Goal: Find specific page/section: Find specific page/section

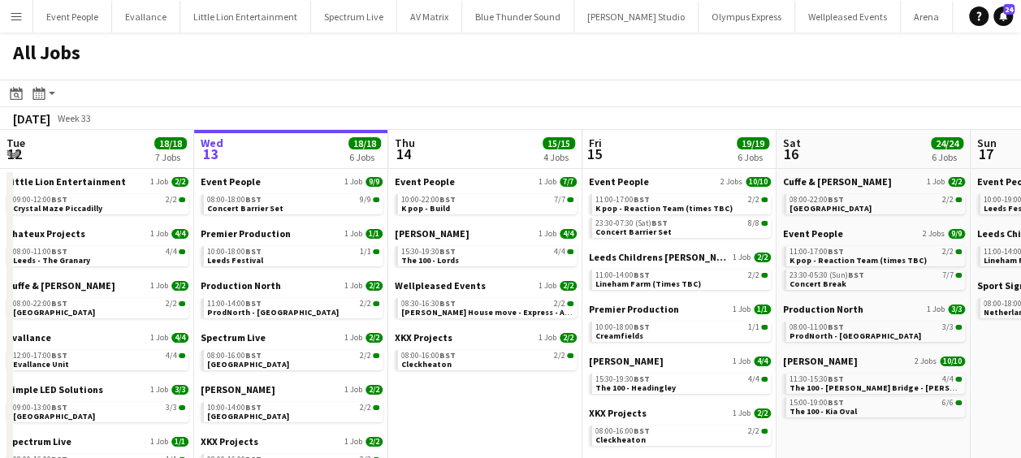
click at [5, 11] on button "Menu" at bounding box center [16, 16] width 32 height 32
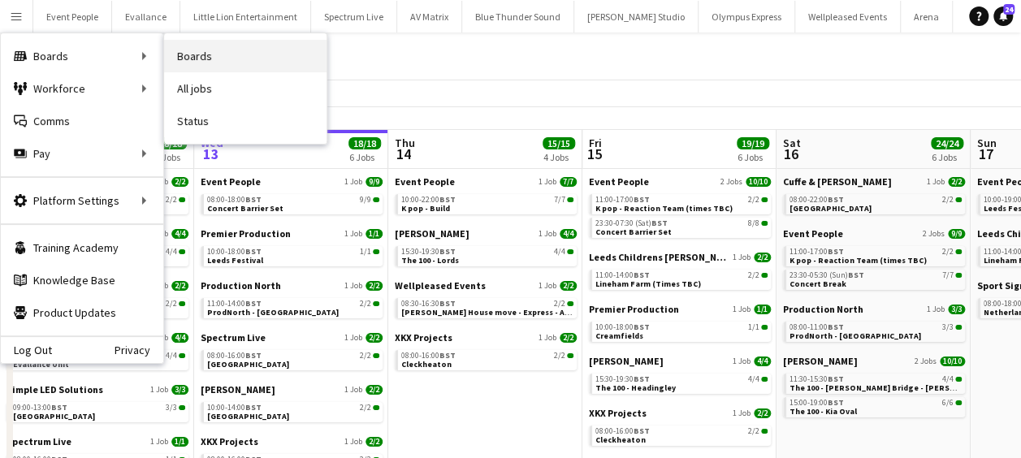
click at [200, 57] on link "Boards" at bounding box center [245, 56] width 162 height 32
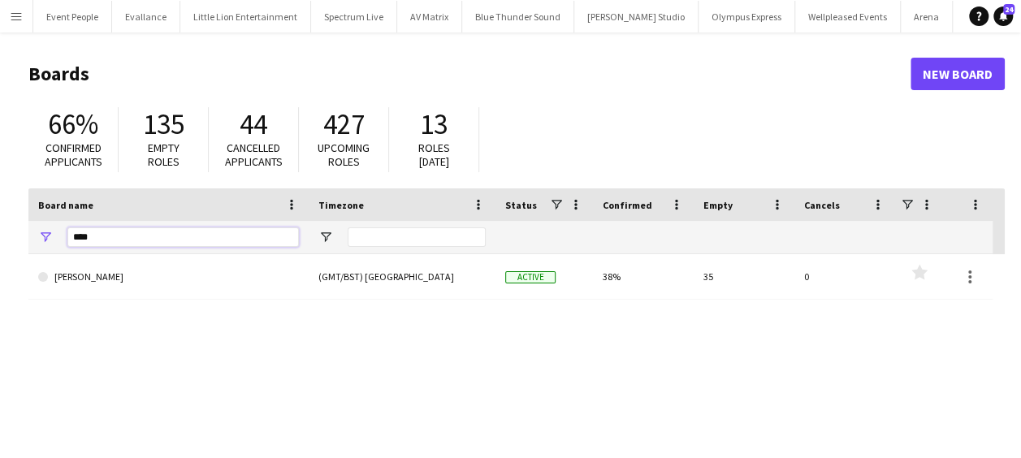
drag, startPoint x: 112, startPoint y: 237, endPoint x: -3, endPoint y: 244, distance: 115.5
click at [0, 244] on html "Menu Boards Boards Boards All jobs Status Workforce Workforce My Workforce Recr…" at bounding box center [510, 309] width 1021 height 619
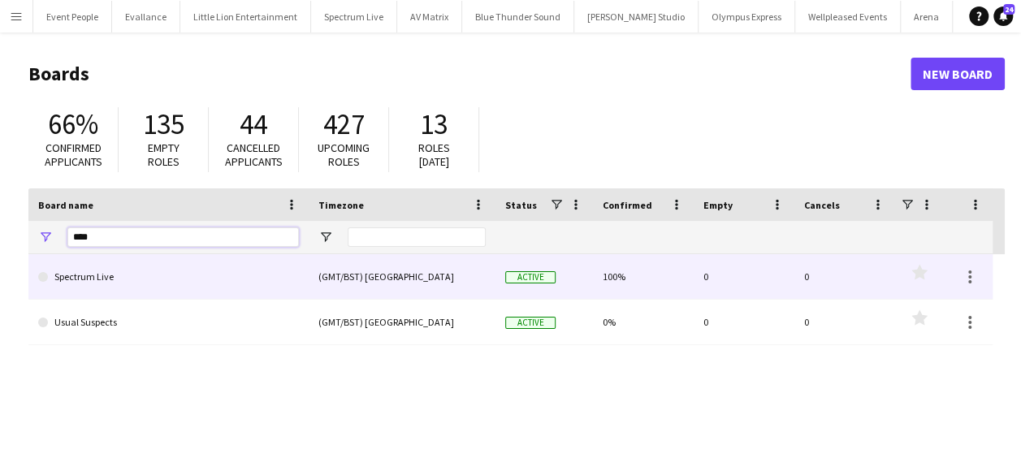
type input "****"
click at [91, 265] on link "Spectrum Live" at bounding box center [168, 276] width 261 height 45
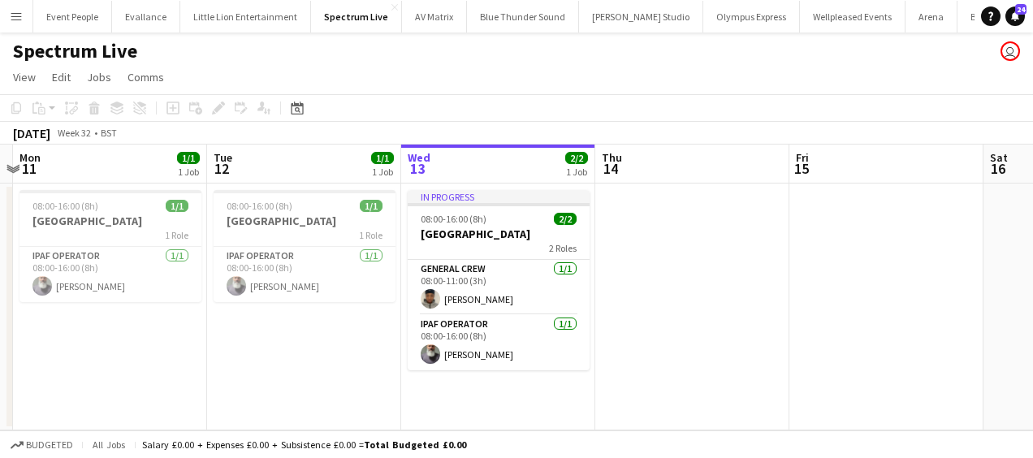
scroll to position [0, 332]
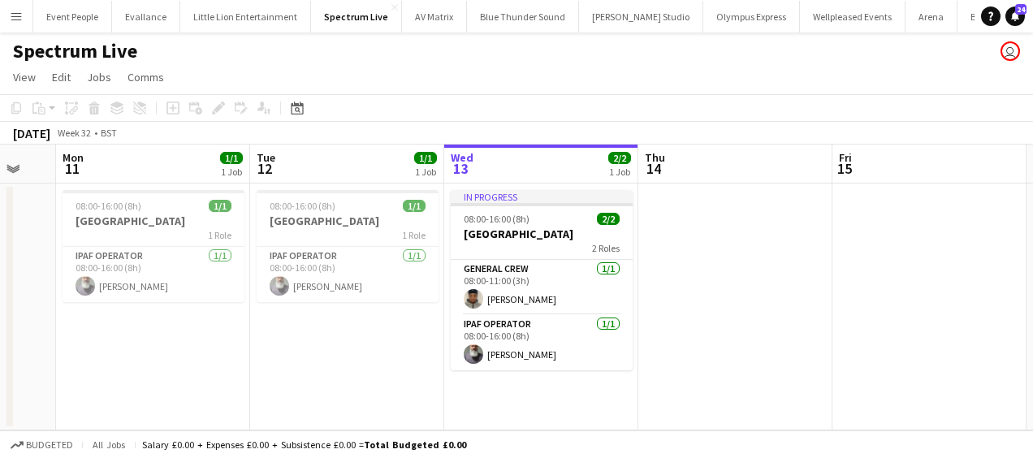
drag, startPoint x: 195, startPoint y: 377, endPoint x: 434, endPoint y: 378, distance: 238.7
click at [434, 378] on app-calendar-viewport "Sat 9 Sun 10 Mon 11 1/1 1 Job Tue 12 1/1 1 Job Wed 13 2/2 1 Job Thu 14 Fri 15 S…" at bounding box center [516, 288] width 1033 height 286
